Goal: Navigation & Orientation: Find specific page/section

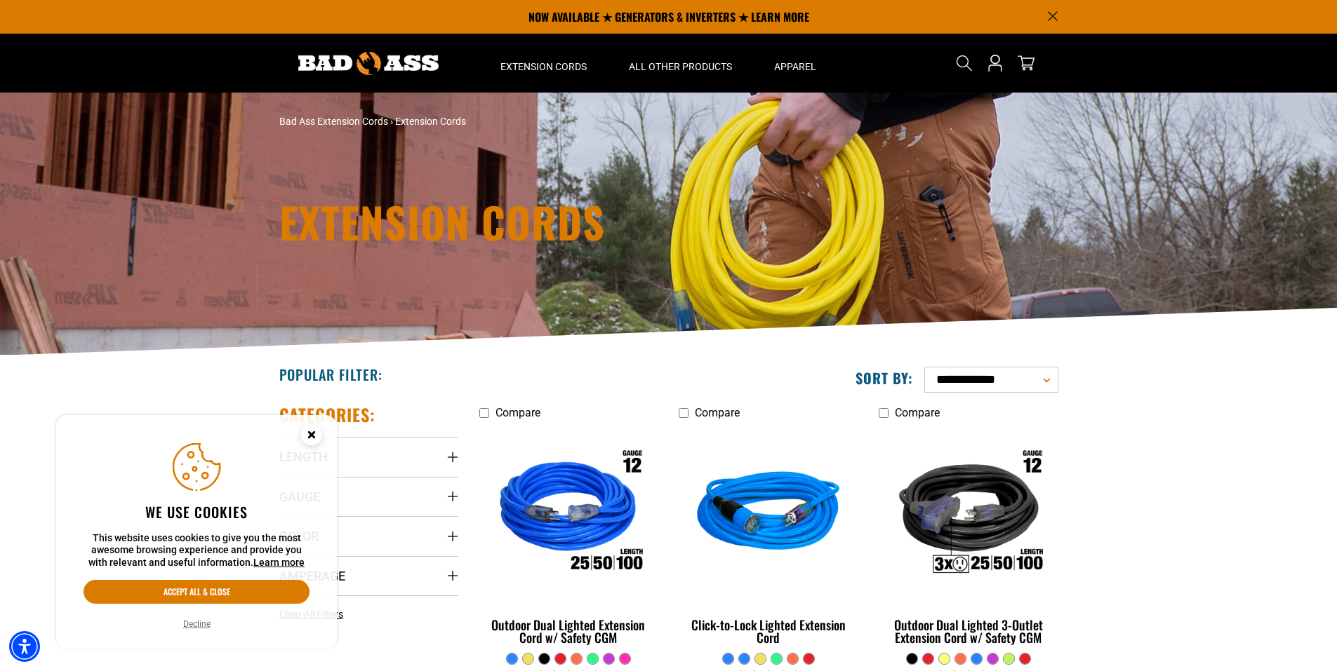
scroll to position [234, 0]
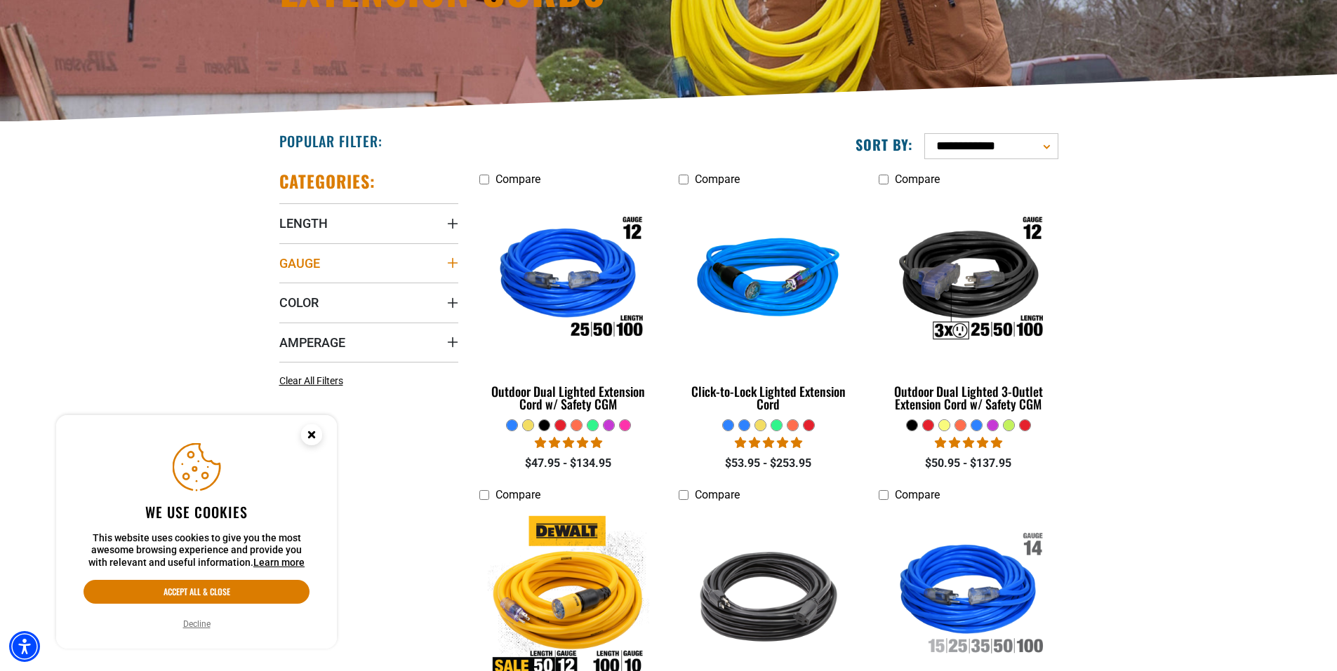
click at [381, 262] on summary "Gauge" at bounding box center [368, 262] width 179 height 39
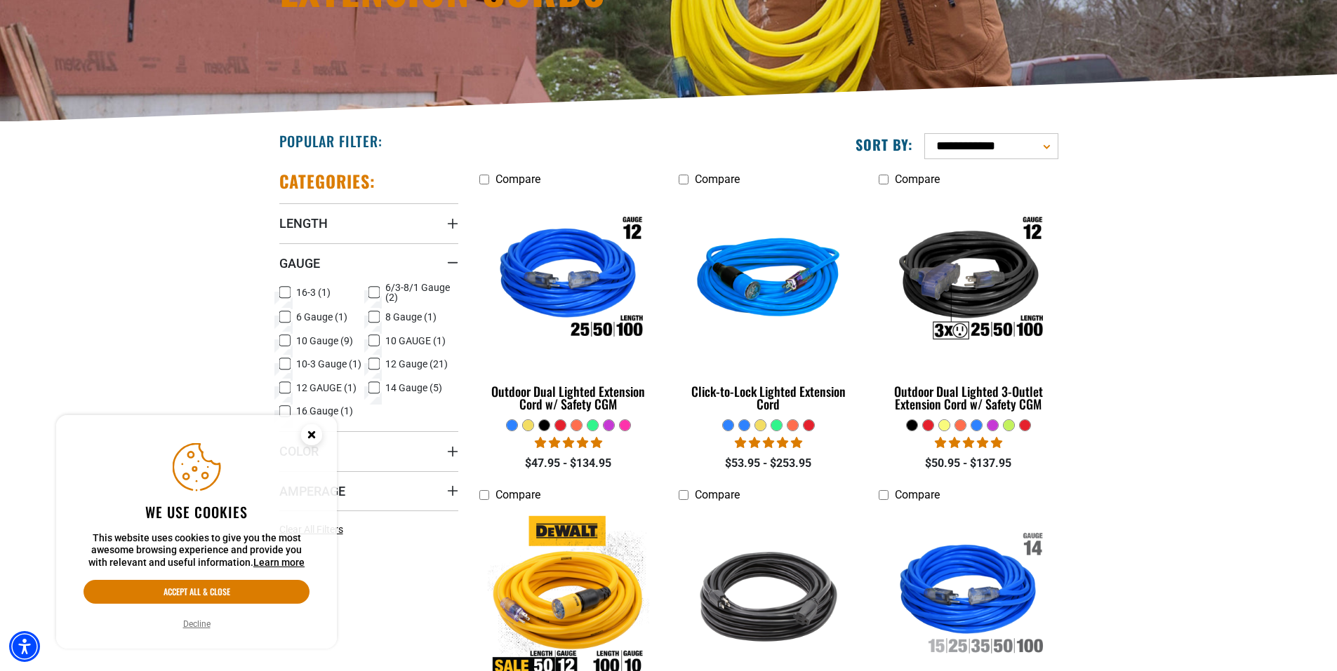
click at [377, 319] on icon at bounding box center [373, 317] width 11 height 18
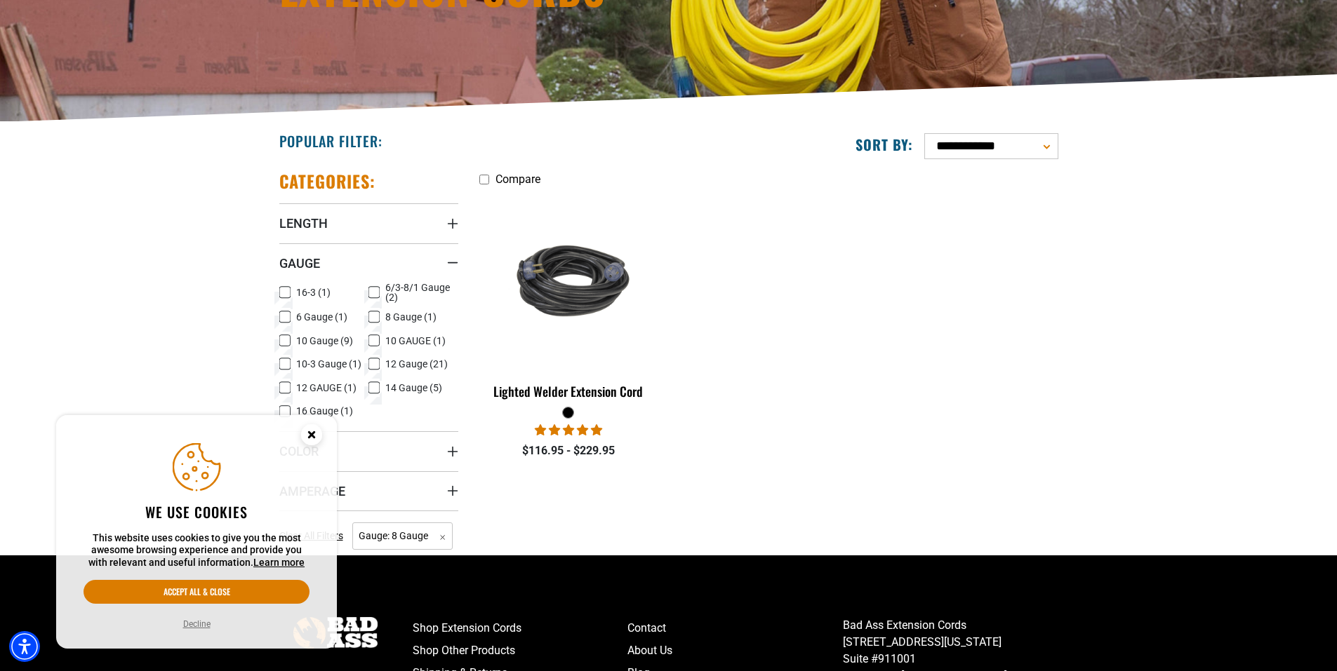
click at [373, 292] on icon at bounding box center [373, 292] width 11 height 18
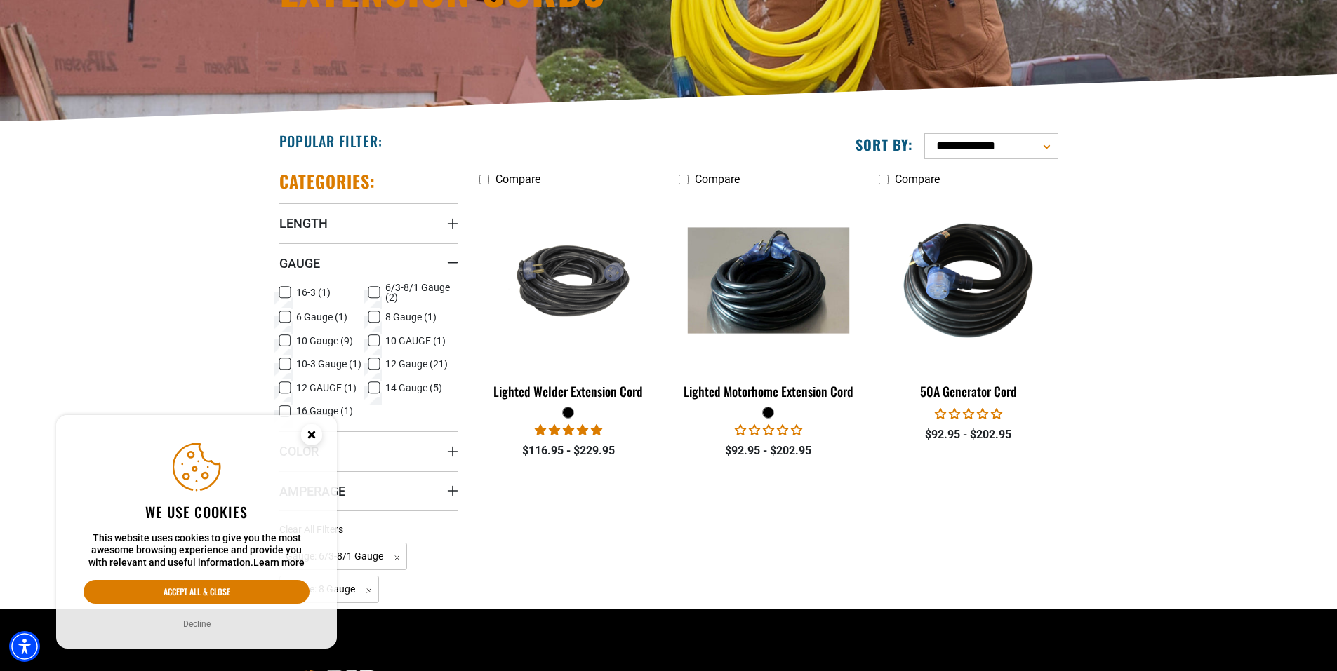
click at [377, 342] on icon at bounding box center [373, 341] width 11 height 18
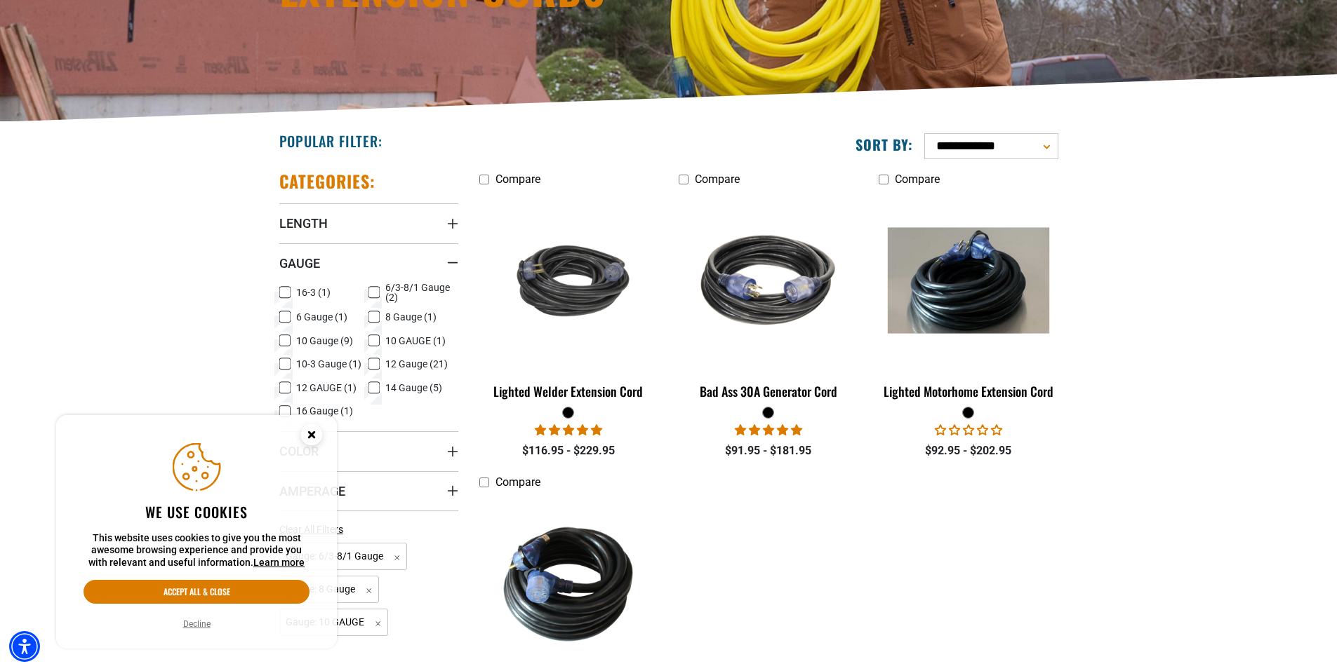
scroll to position [351, 0]
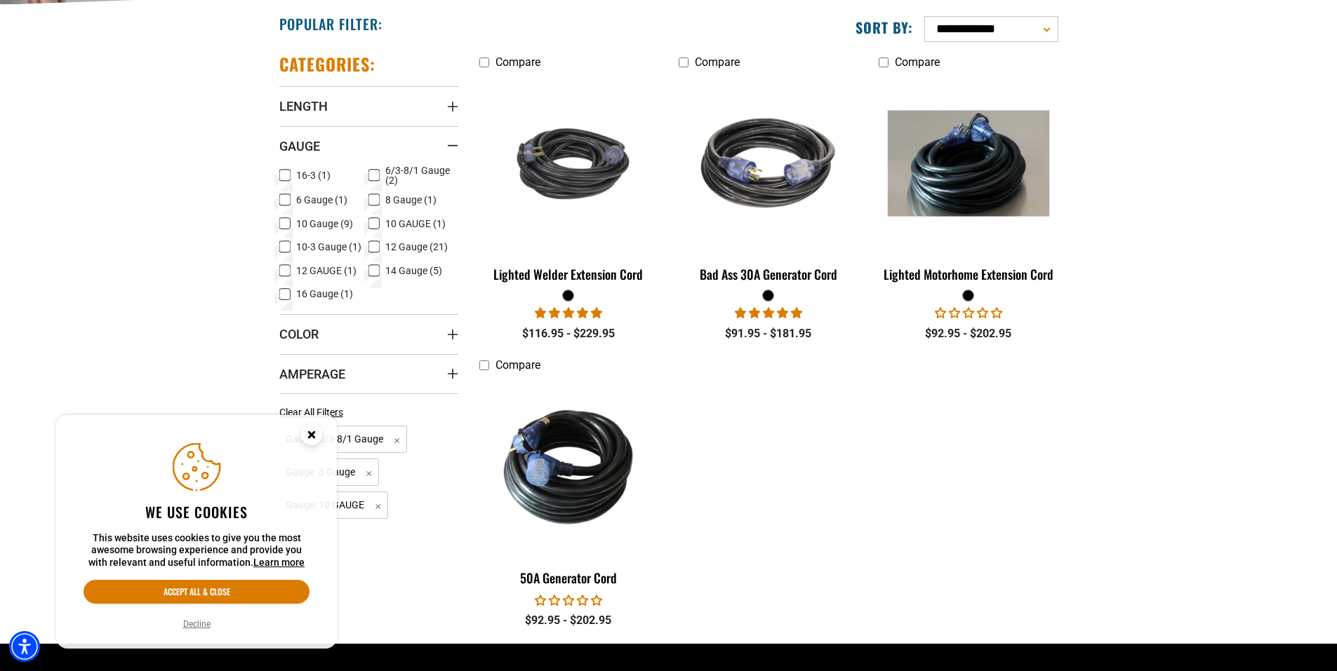
click at [285, 294] on icon at bounding box center [284, 295] width 11 height 18
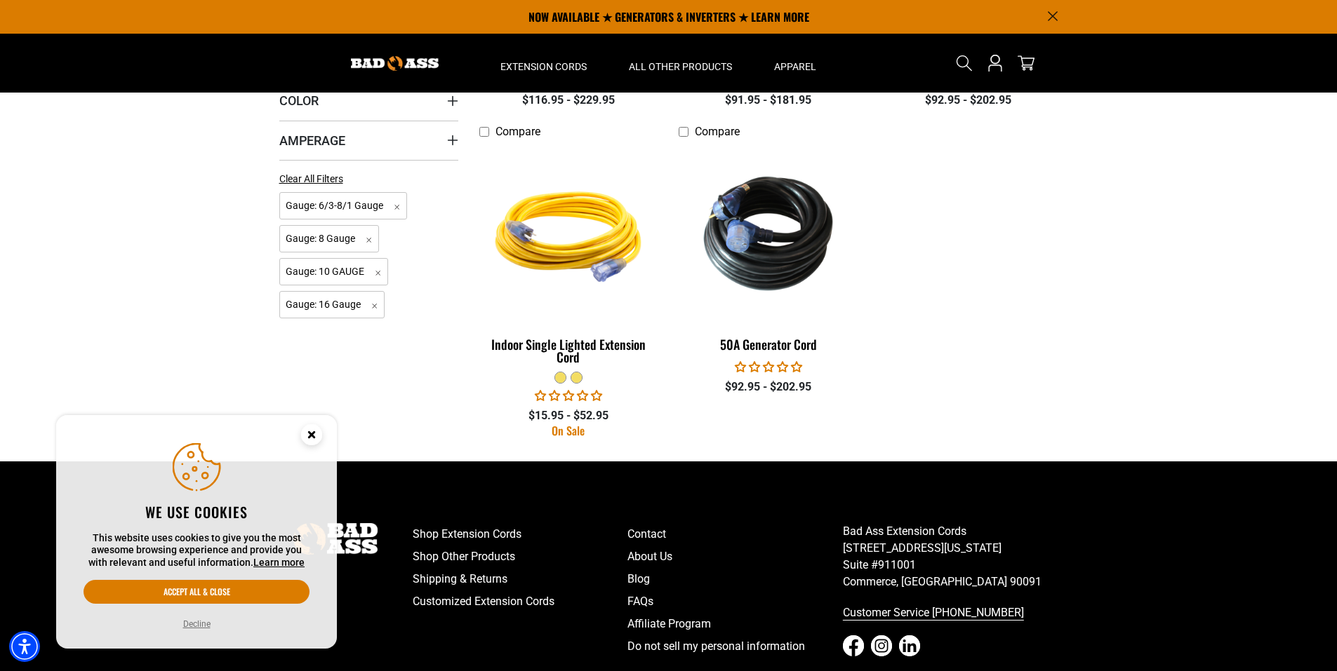
scroll to position [117, 0]
